Goal: Check status

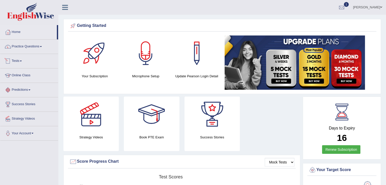
click at [21, 63] on link "Tests" at bounding box center [29, 60] width 58 height 13
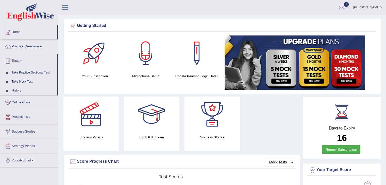
click at [16, 91] on link "History" at bounding box center [32, 90] width 47 height 9
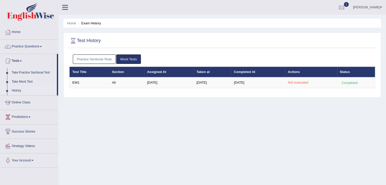
click at [131, 58] on link "Mock Tests" at bounding box center [128, 59] width 25 height 9
click at [97, 60] on link "Practice Sectional Tests" at bounding box center [94, 59] width 43 height 9
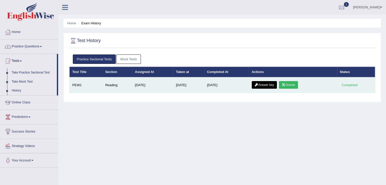
click at [294, 86] on link "Scores" at bounding box center [288, 85] width 19 height 8
